Goal: Task Accomplishment & Management: Complete application form

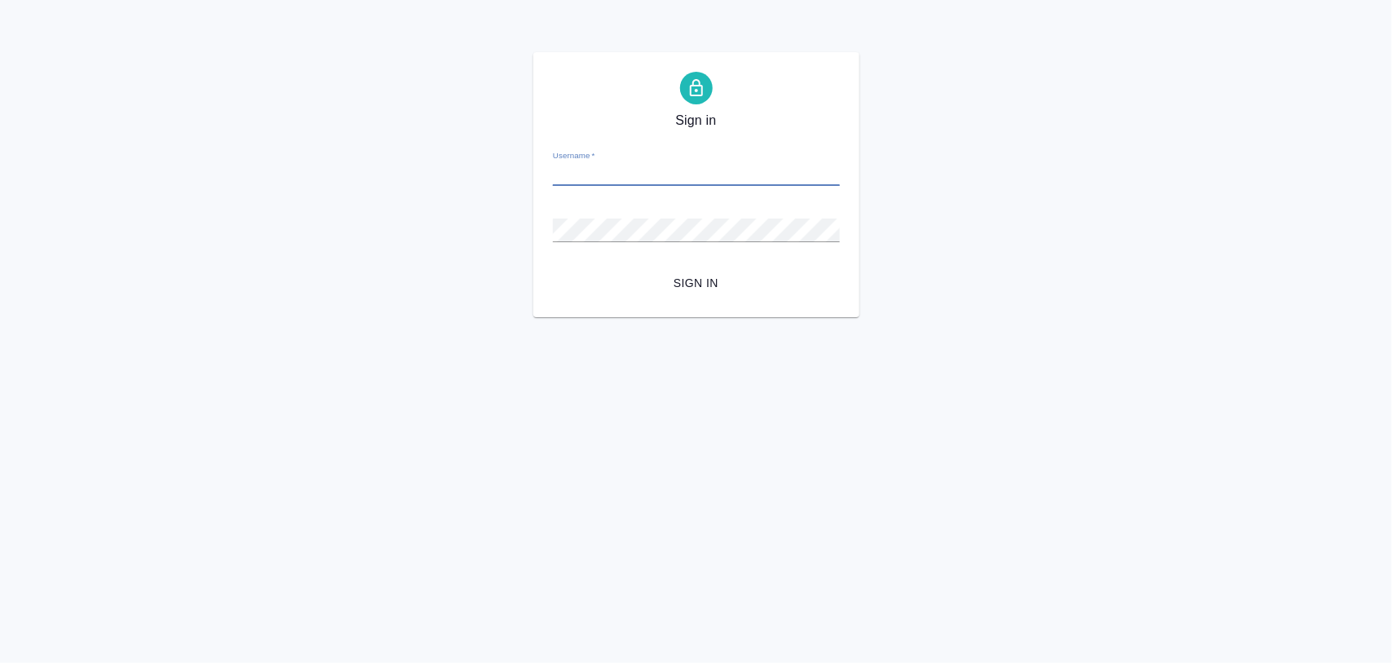
click at [630, 170] on input "Username   *" at bounding box center [696, 174] width 287 height 23
paste input "m.iglakov@awatera.com"
type input "m.iglakov@awatera.com"
click at [610, 282] on span "Sign in" at bounding box center [696, 283] width 261 height 20
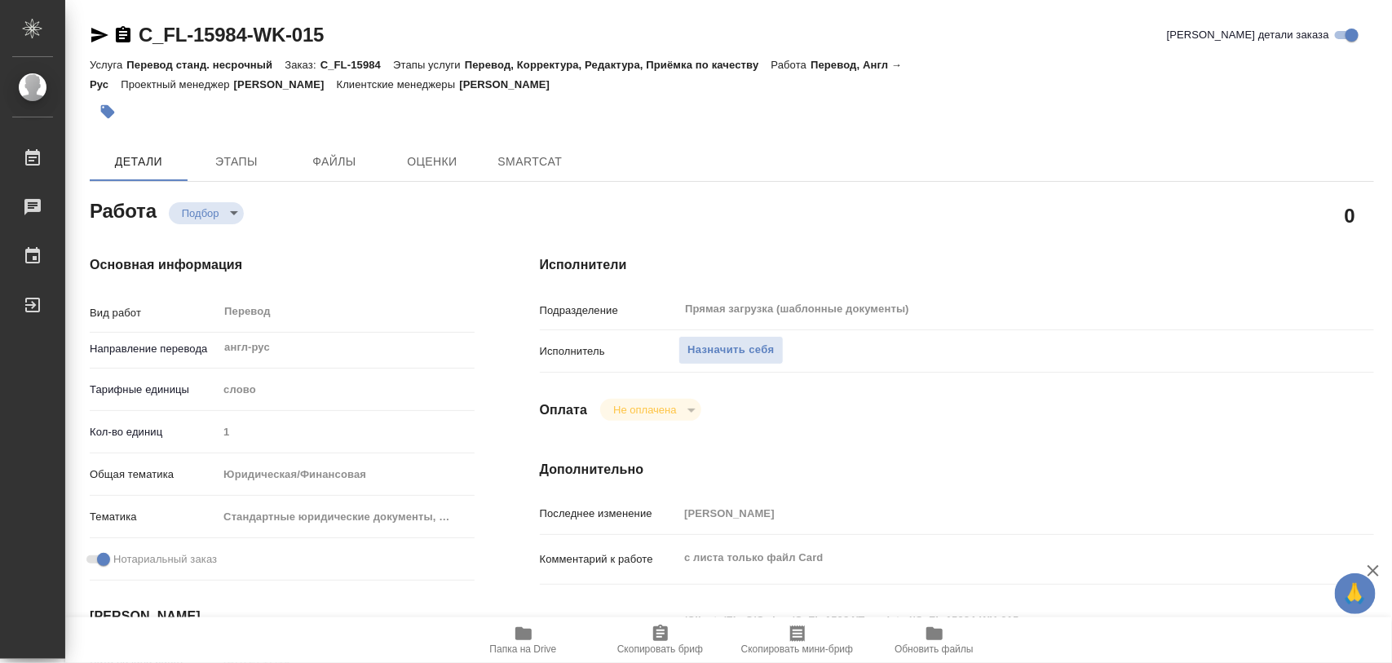
type textarea "x"
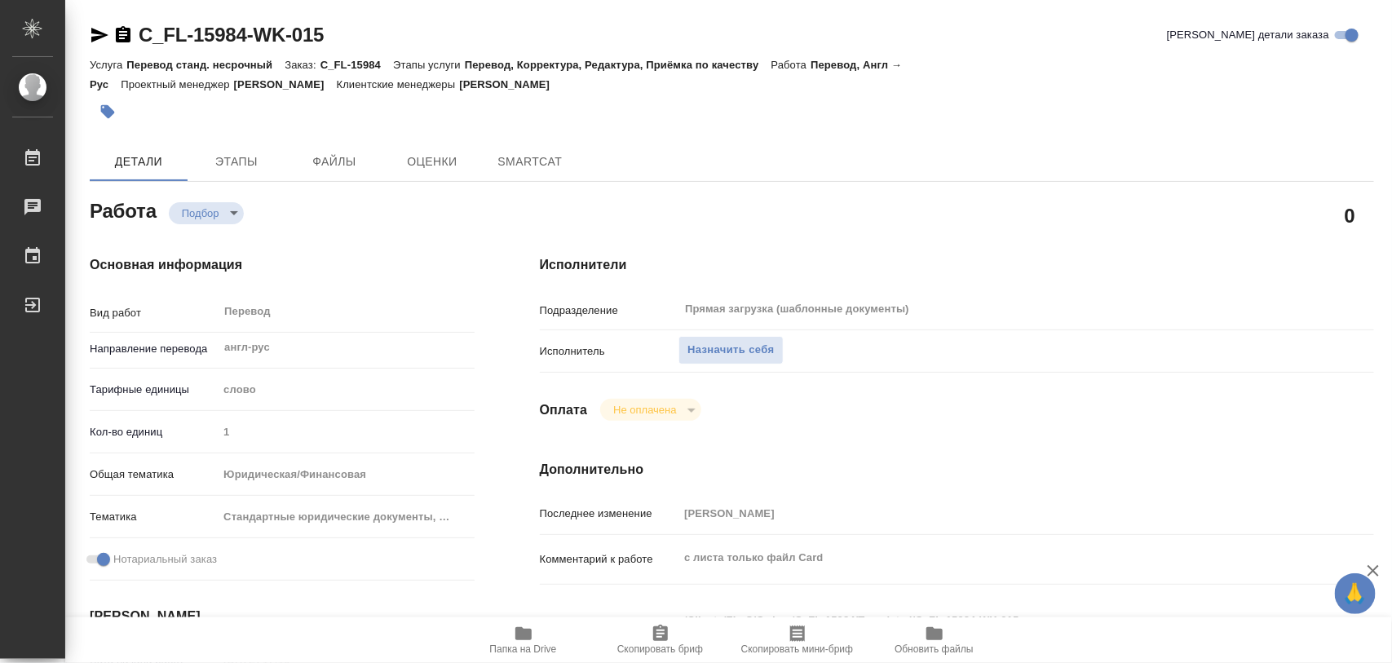
type textarea "x"
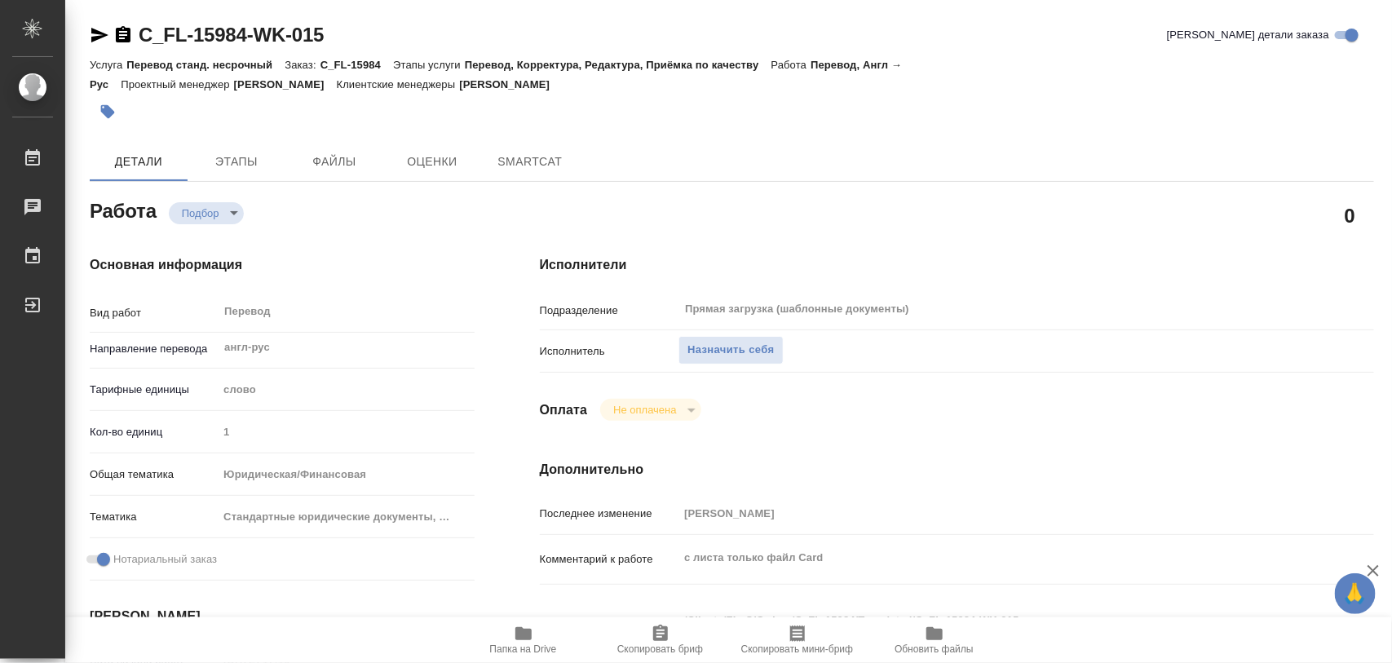
type textarea "x"
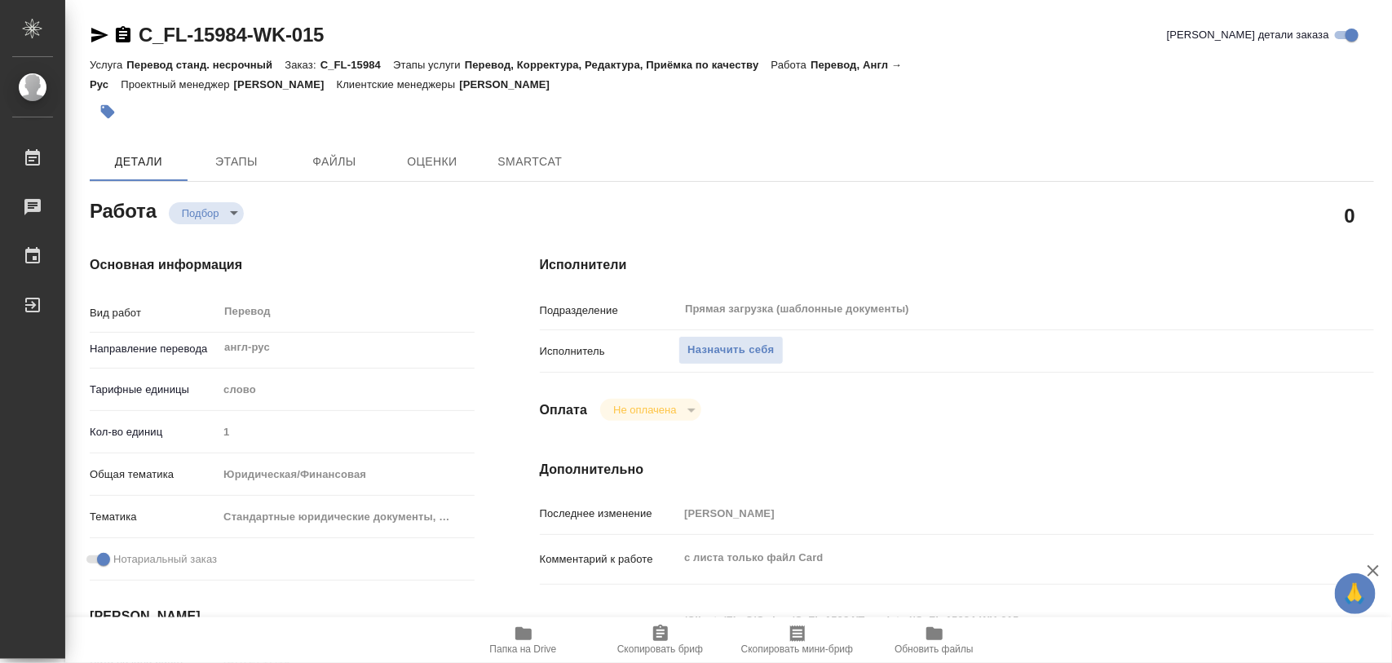
type textarea "x"
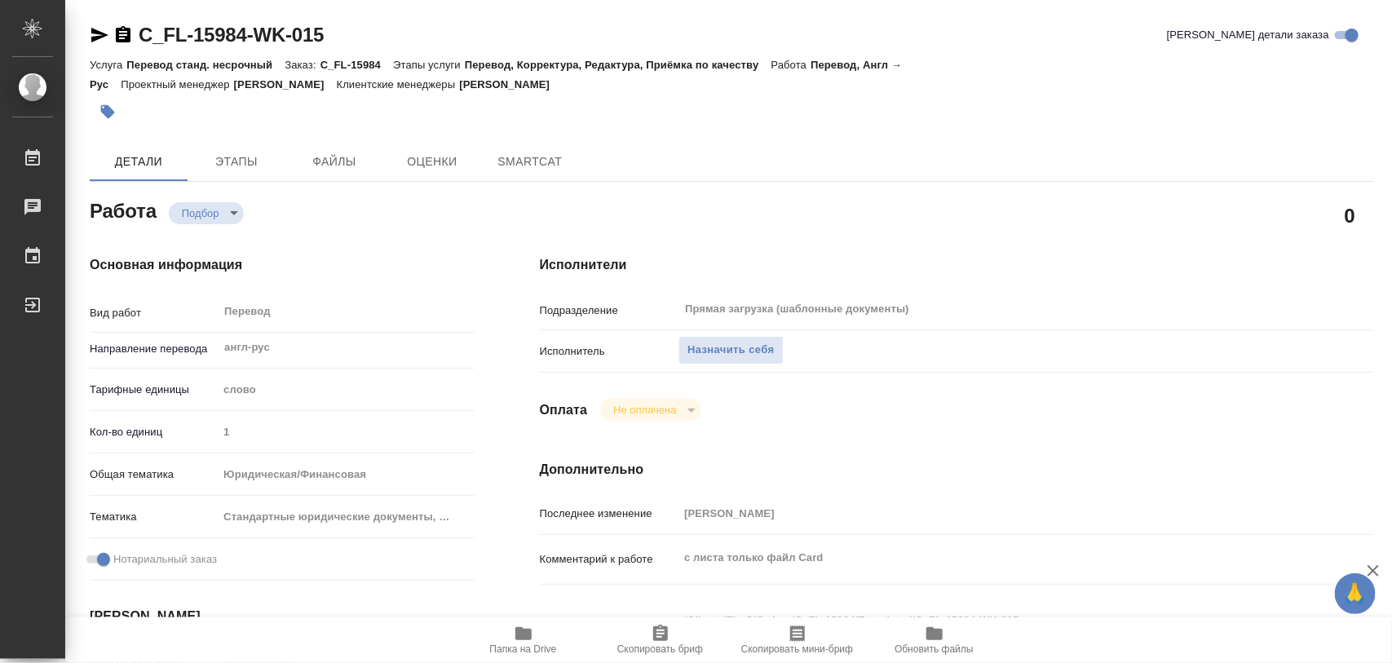
type textarea "x"
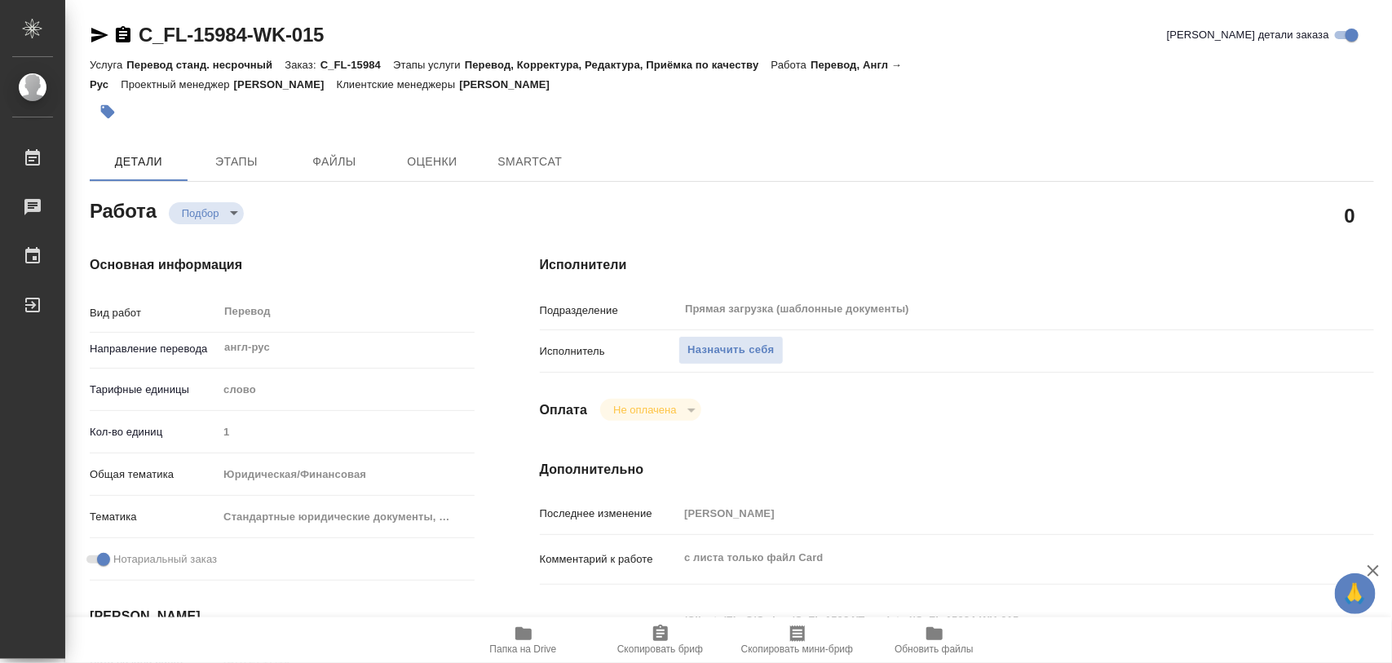
type textarea "x"
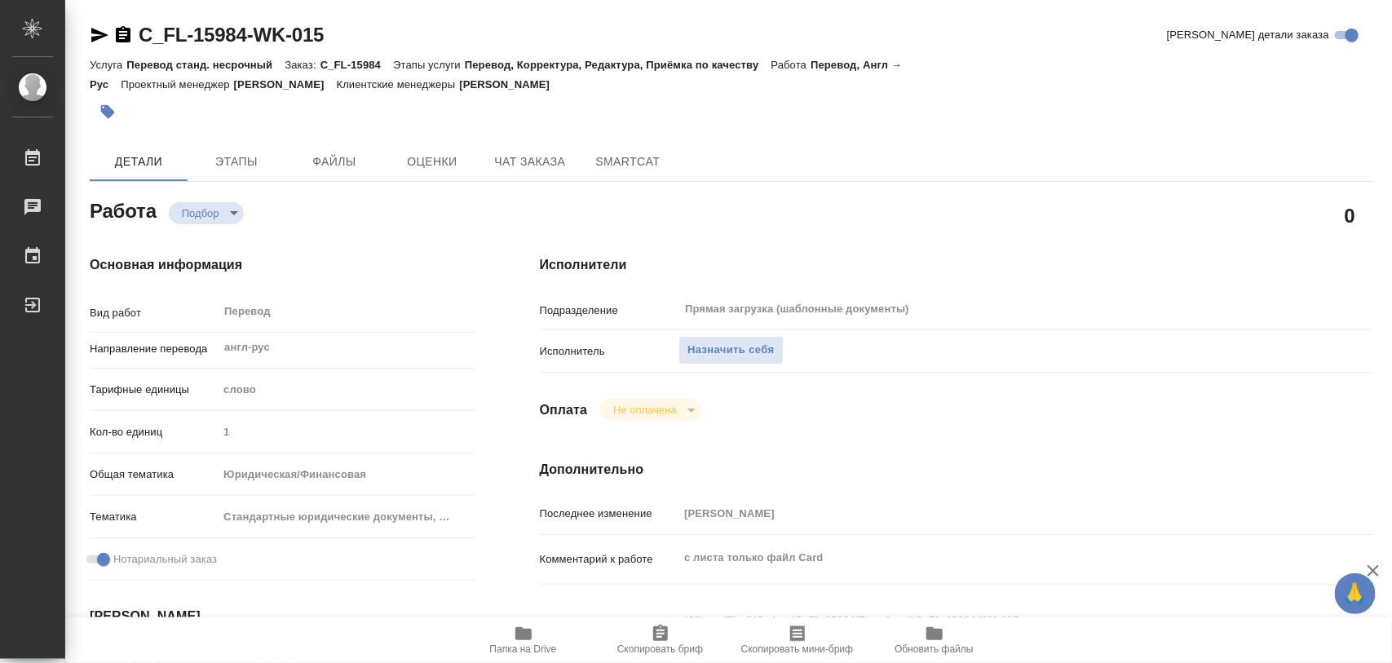
type textarea "x"
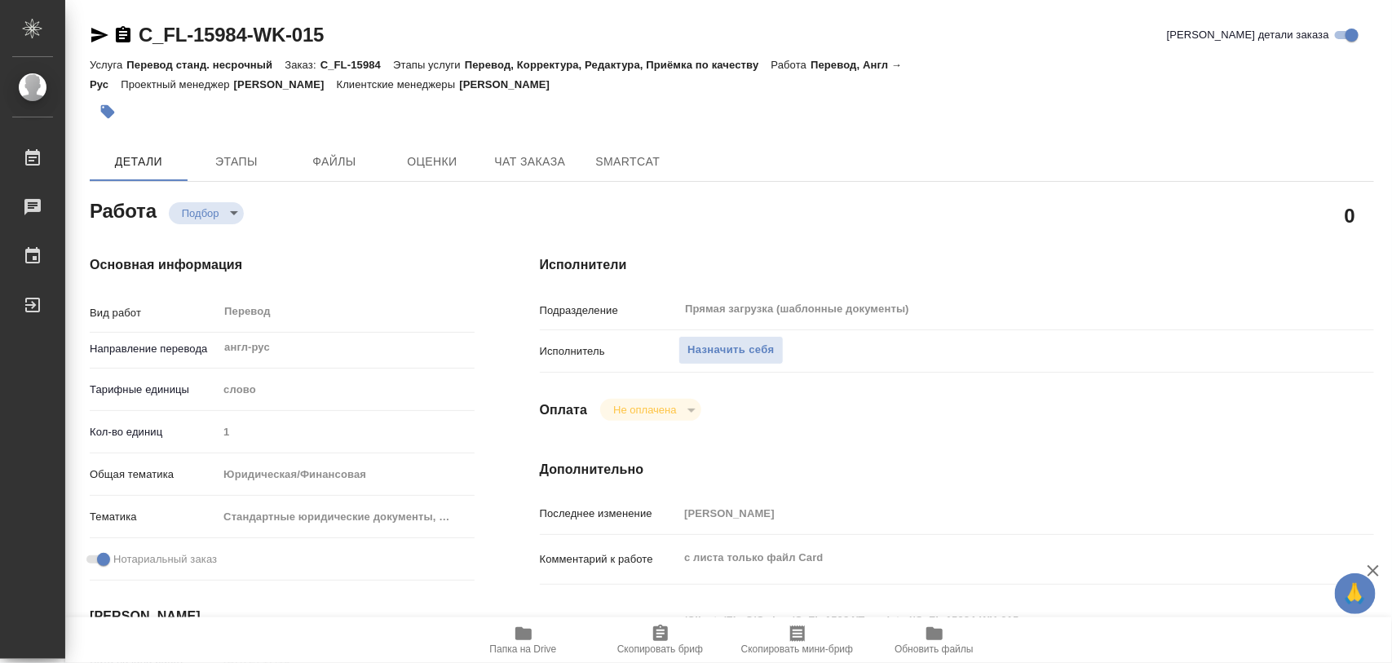
type textarea "x"
